Goal: Task Accomplishment & Management: Use online tool/utility

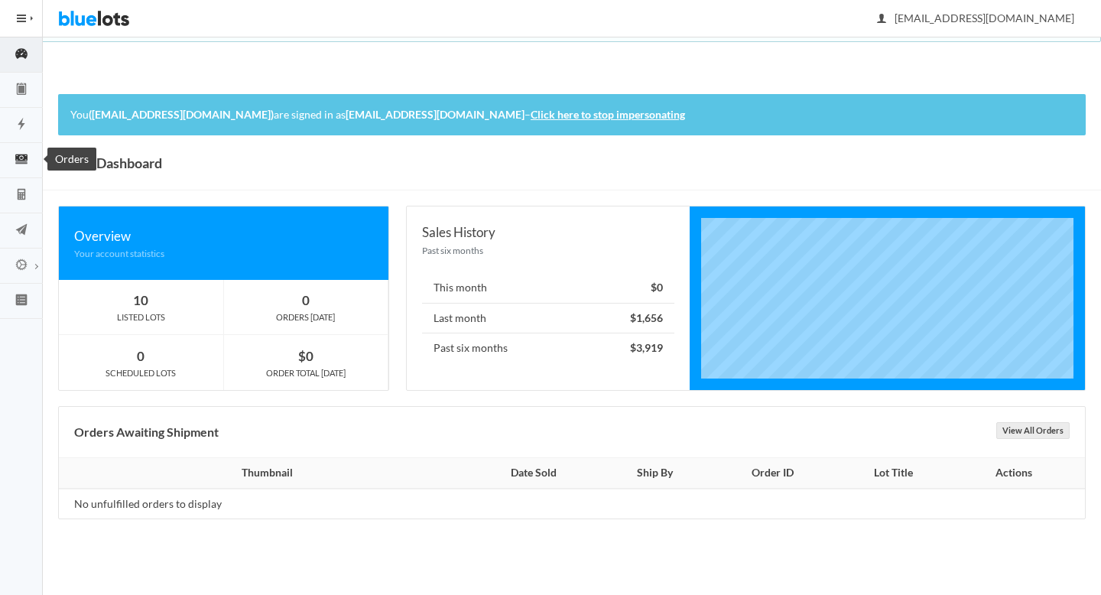
click at [14, 154] on icon "cash" at bounding box center [21, 159] width 43 height 14
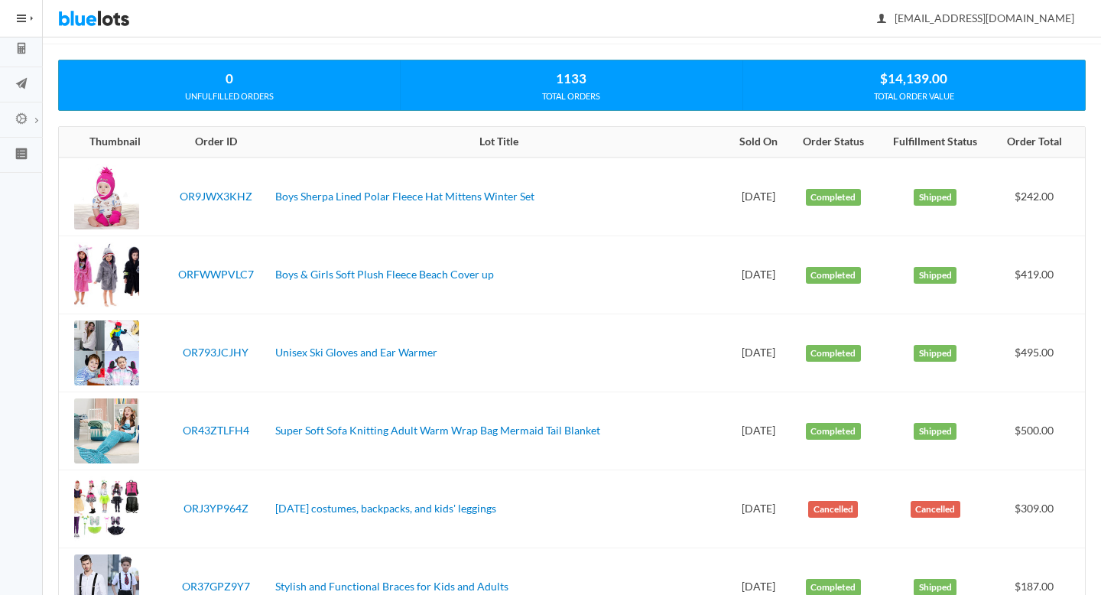
scroll to position [147, 0]
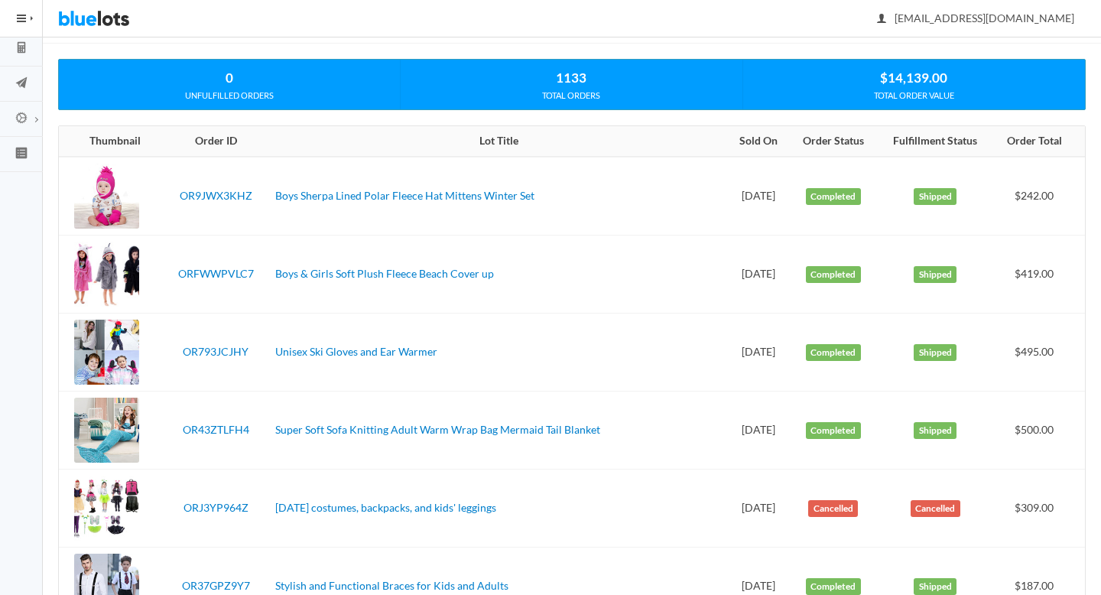
click at [226, 203] on td "OR9JWX3KHZ" at bounding box center [216, 196] width 106 height 79
click at [235, 195] on link "OR9JWX3KHZ" at bounding box center [216, 195] width 73 height 13
click at [238, 276] on link "ORFWWPVLC7" at bounding box center [216, 273] width 76 height 13
click at [238, 352] on link "OR793JCJHY" at bounding box center [216, 351] width 66 height 13
click at [225, 423] on link "OR43ZTLFH4" at bounding box center [216, 429] width 66 height 13
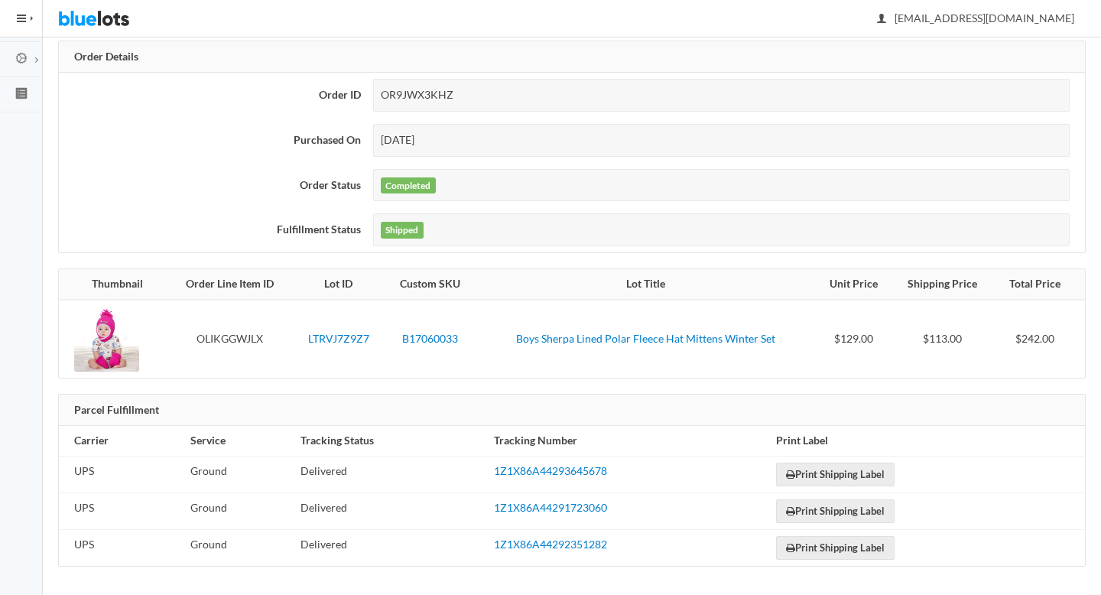
scroll to position [209, 0]
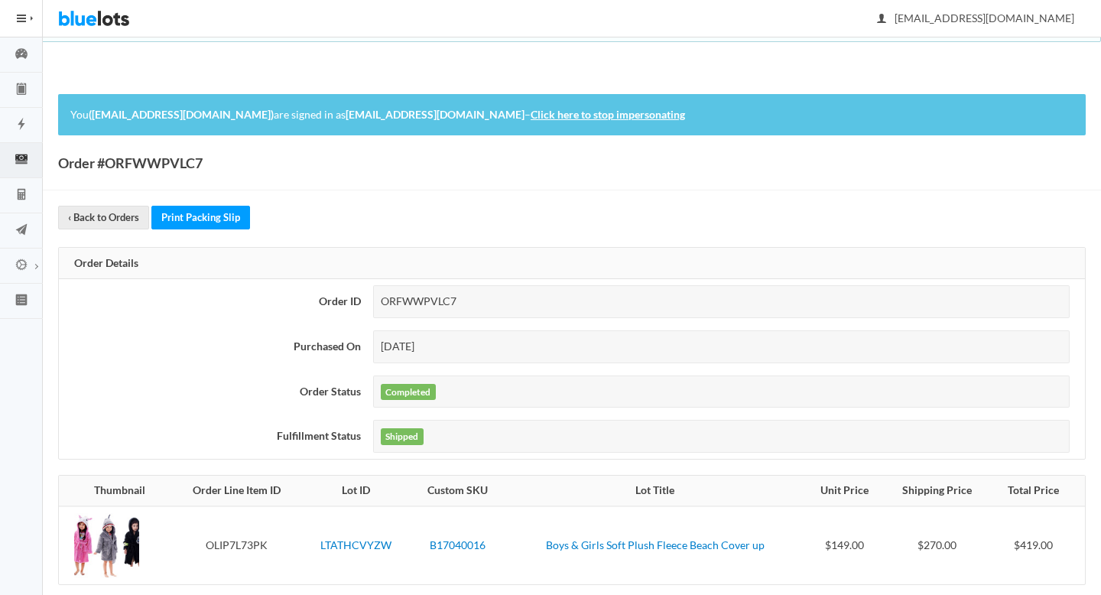
scroll to position [209, 0]
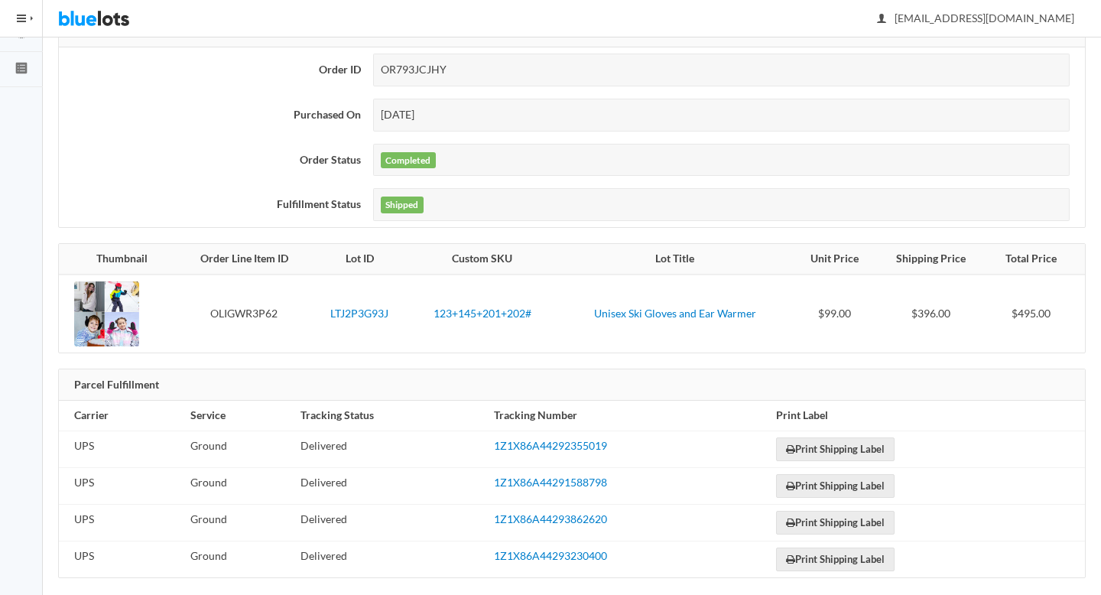
scroll to position [245, 0]
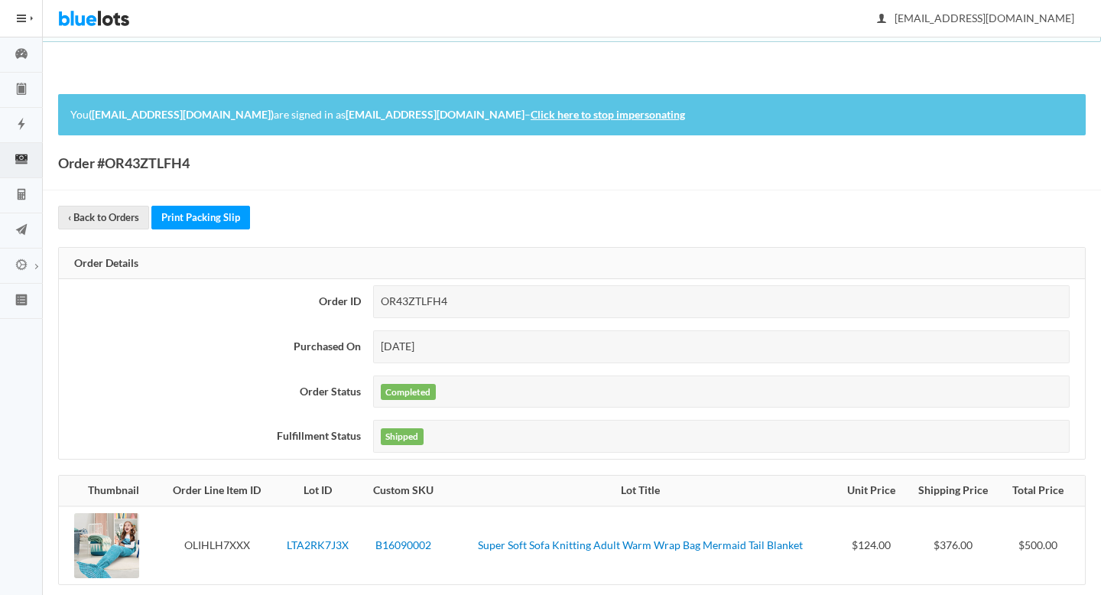
scroll to position [282, 0]
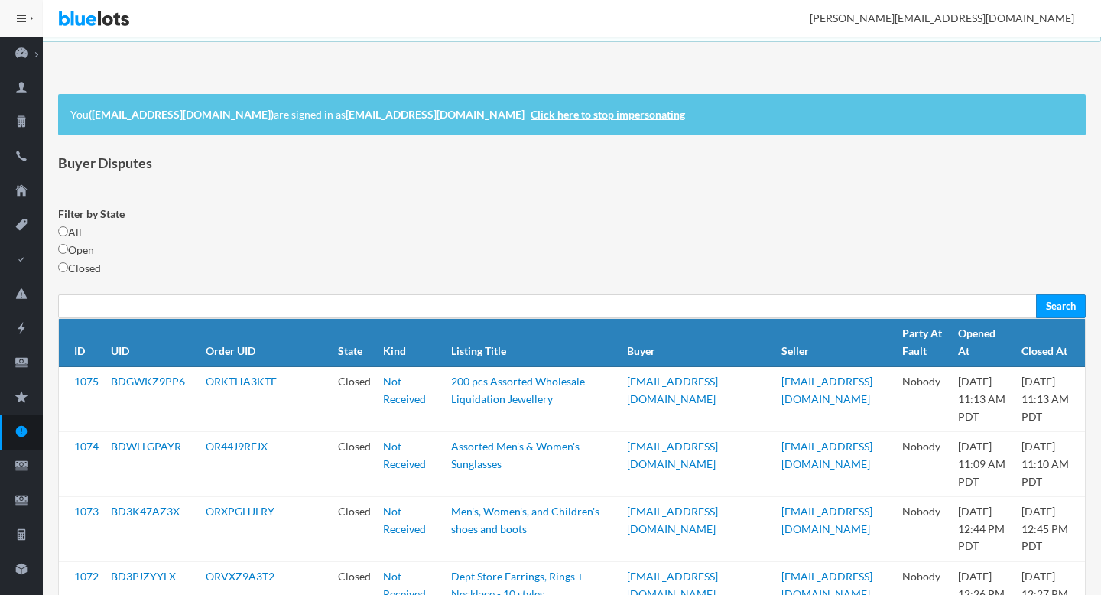
scroll to position [2, 0]
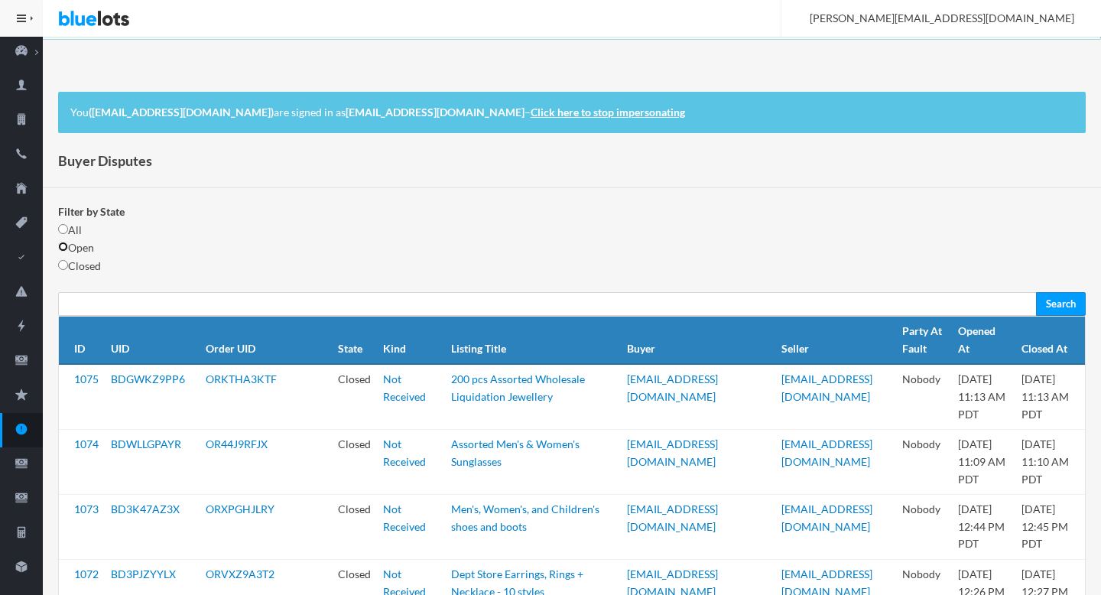
click at [66, 251] on input "radio" at bounding box center [63, 247] width 10 height 10
radio input "true"
click at [1067, 310] on input "Search" at bounding box center [1061, 304] width 50 height 24
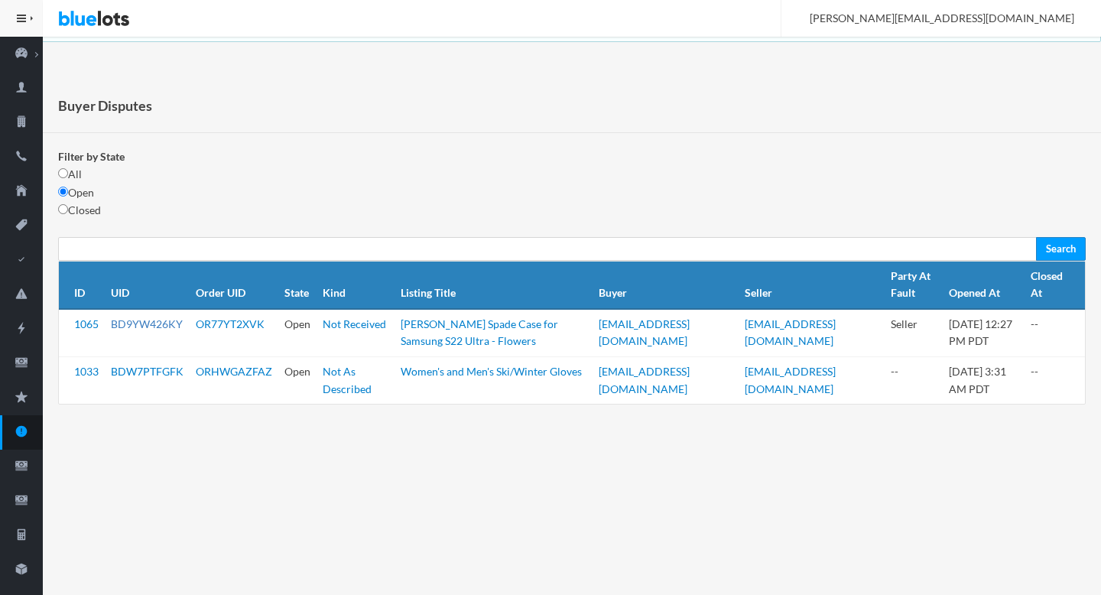
click at [153, 326] on link "BD9YW426KY" at bounding box center [147, 323] width 72 height 13
click at [149, 366] on link "BDW7PTFGFK" at bounding box center [147, 371] width 73 height 13
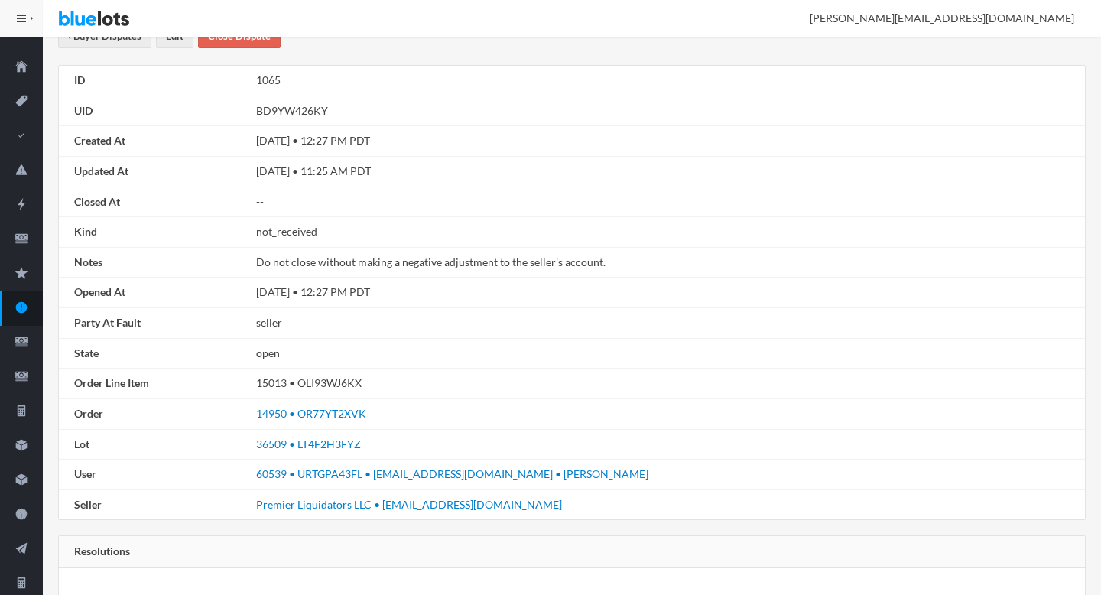
scroll to position [143, 0]
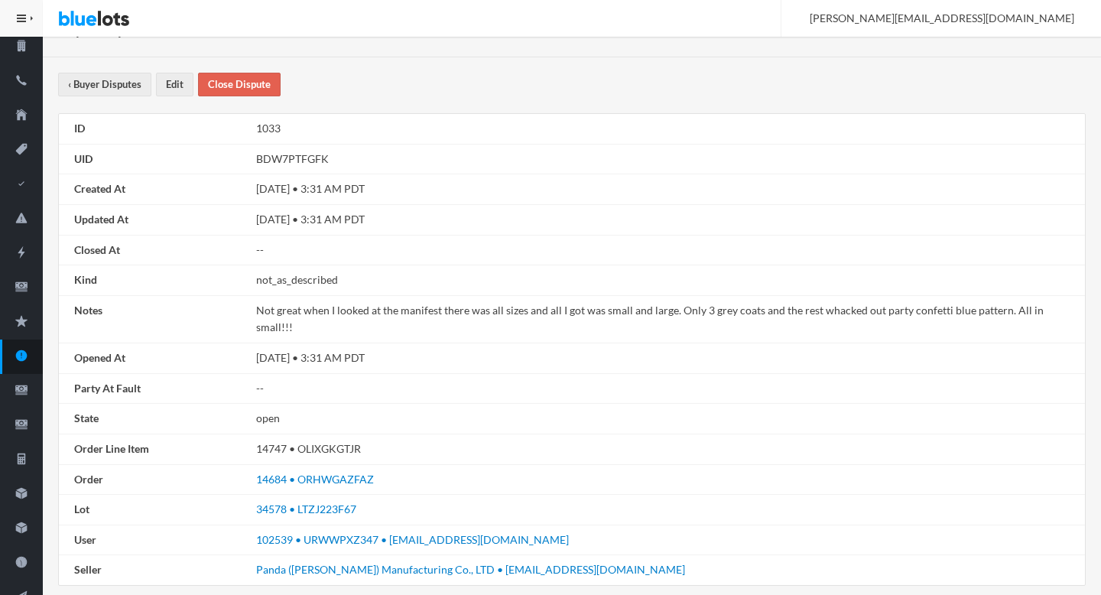
scroll to position [68, 0]
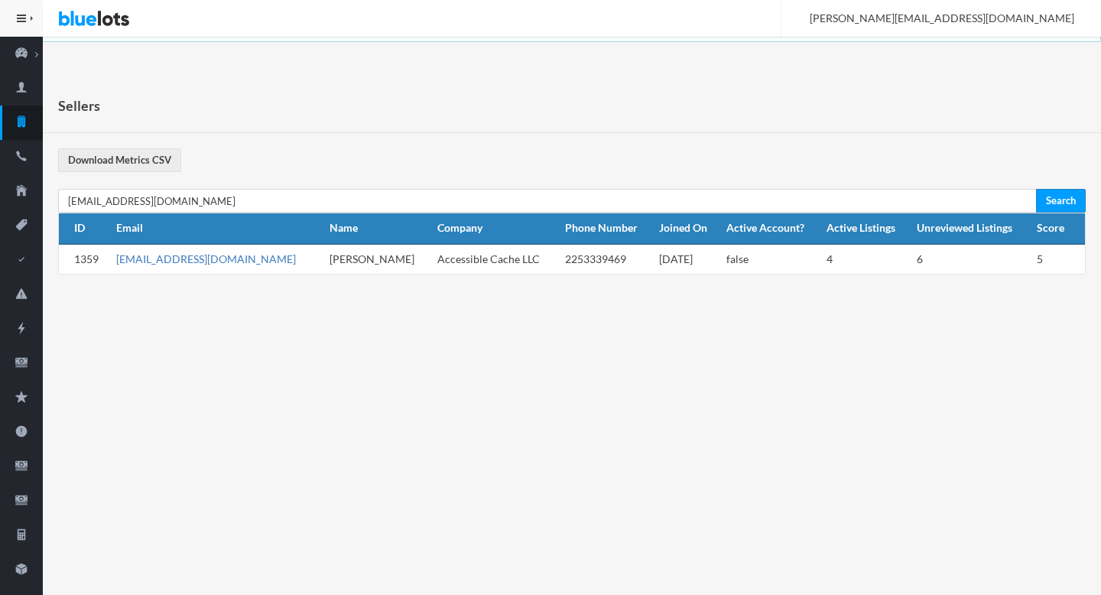
click at [225, 259] on link "[EMAIL_ADDRESS][DOMAIN_NAME]" at bounding box center [206, 258] width 180 height 13
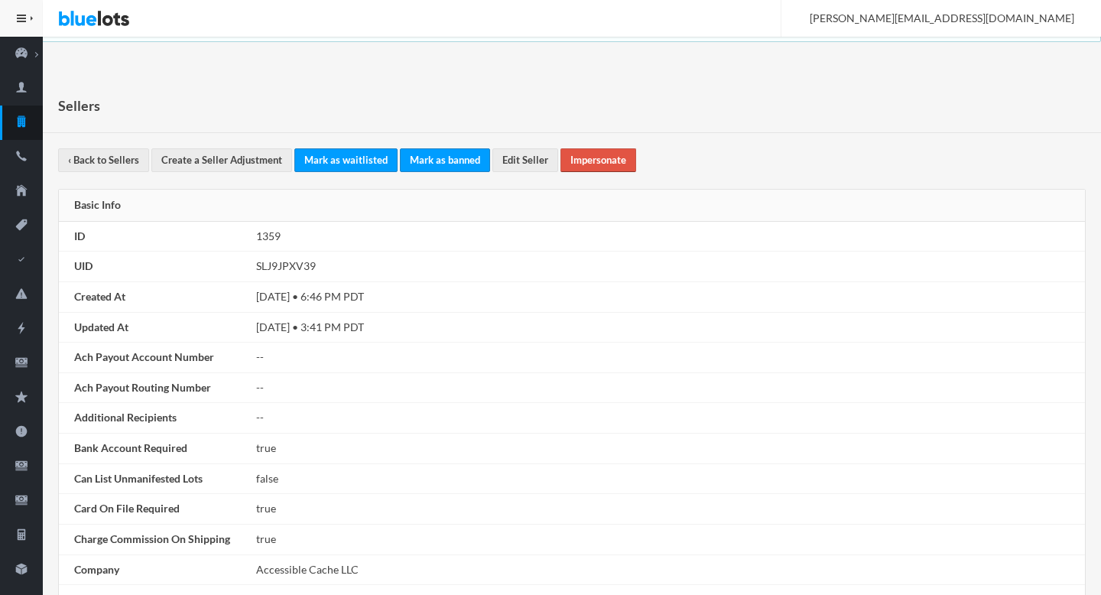
click at [565, 153] on link "Impersonate" at bounding box center [598, 160] width 76 height 24
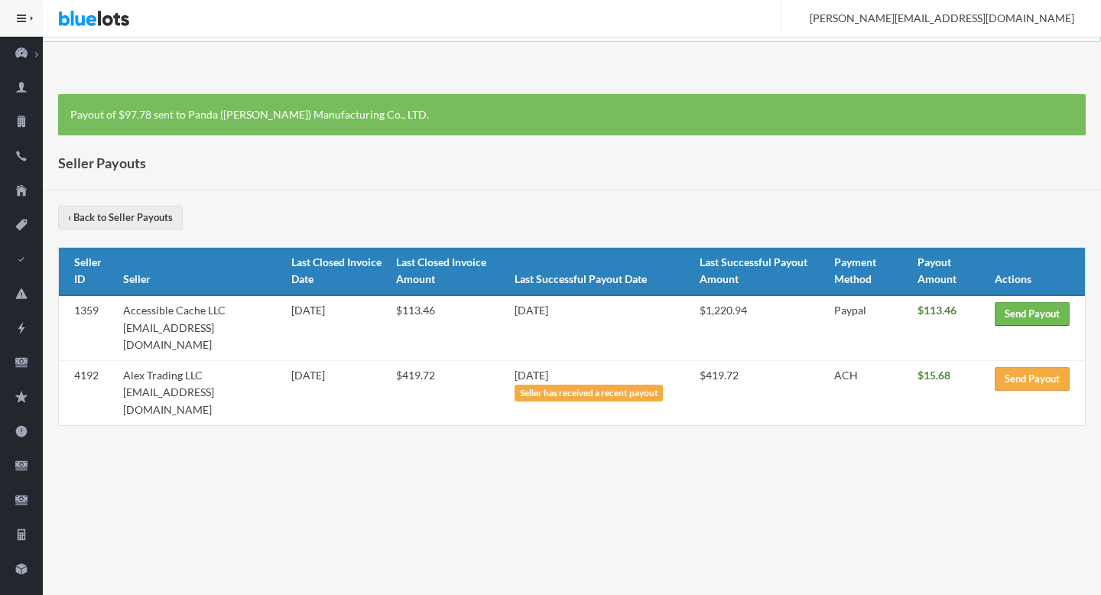
click at [1033, 319] on link "Send Payout" at bounding box center [1031, 314] width 75 height 24
